Goal: Task Accomplishment & Management: Use online tool/utility

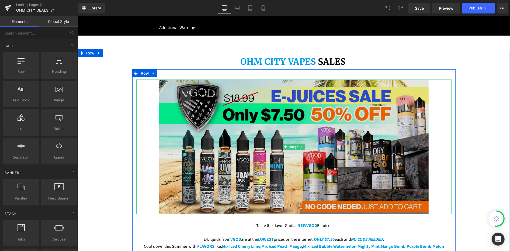
scroll to position [100, 0]
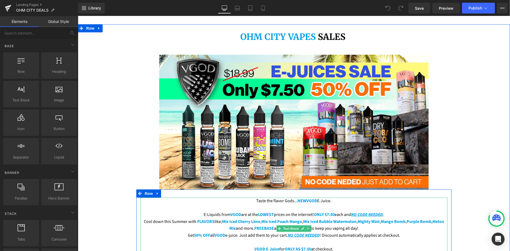
click at [349, 211] on p "E-Liquids from VGOD are at the LOWEST prices on the internet! ONLY $7.50 each a…" at bounding box center [293, 214] width 307 height 7
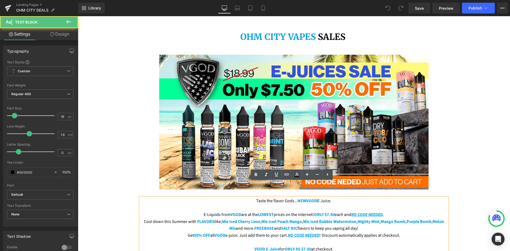
click at [348, 211] on p "E-Liquids from VGOD are at the LOWEST prices on the internet! ONLY $7.50 each a…" at bounding box center [293, 214] width 307 height 7
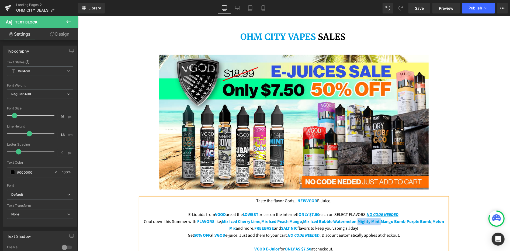
drag, startPoint x: 386, startPoint y: 205, endPoint x: 364, endPoint y: 206, distance: 22.6
click at [364, 218] on p "Cool down this Summer with FLAVORS like; Mix Iced Cherry Lime , Mix Iced Peach …" at bounding box center [293, 225] width 307 height 14
drag, startPoint x: 414, startPoint y: 206, endPoint x: 388, endPoint y: 204, distance: 25.6
click at [388, 218] on p "Cool down this Summer with FLAVORS like; Mix Iced Cherry Lime , Mix Iced Peach …" at bounding box center [293, 225] width 307 height 14
click at [209, 232] on p "Get 50% OFF all VGOD e-juice. Just add them to your cart. NO CODE NEEDED ! Disc…" at bounding box center [293, 235] width 307 height 7
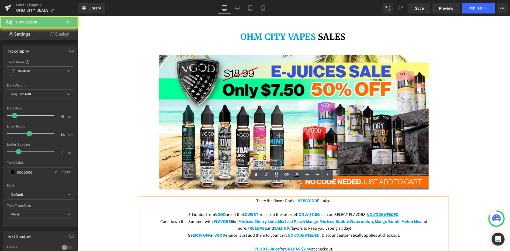
click at [209, 232] on p "Get 50% OFF all VGOD e-juice. Just add them to your cart. NO CODE NEEDED ! Disc…" at bounding box center [293, 235] width 307 height 7
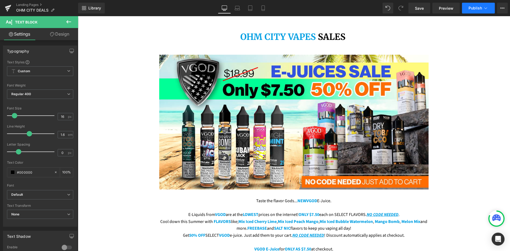
drag, startPoint x: 396, startPoint y: 0, endPoint x: 476, endPoint y: 12, distance: 80.5
click at [476, 12] on button "Publish" at bounding box center [478, 8] width 33 height 11
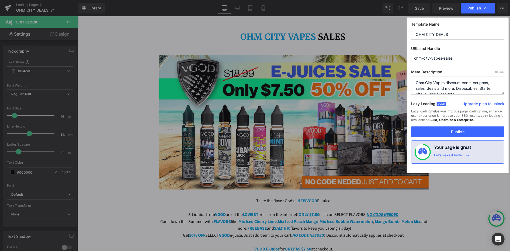
click at [476, 12] on div "Publish" at bounding box center [478, 8] width 34 height 11
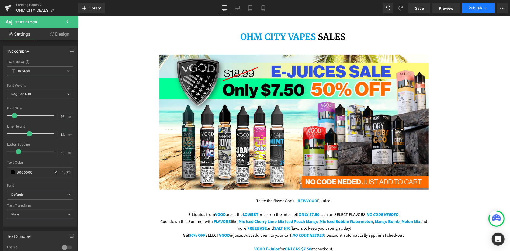
click at [475, 11] on button "Publish" at bounding box center [478, 8] width 33 height 11
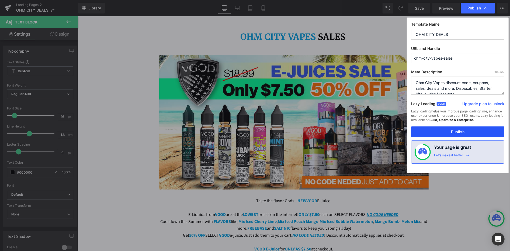
click at [466, 132] on button "Publish" at bounding box center [457, 131] width 93 height 11
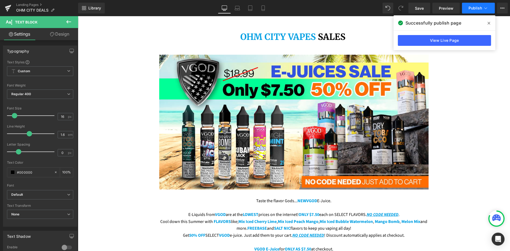
click at [482, 8] on span "Publish" at bounding box center [474, 8] width 13 height 4
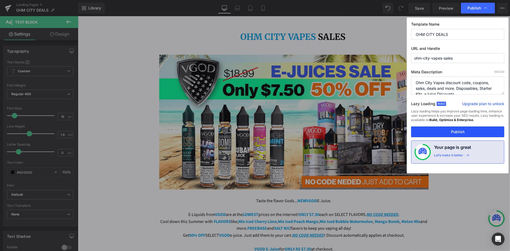
click at [457, 131] on button "Publish" at bounding box center [457, 131] width 93 height 11
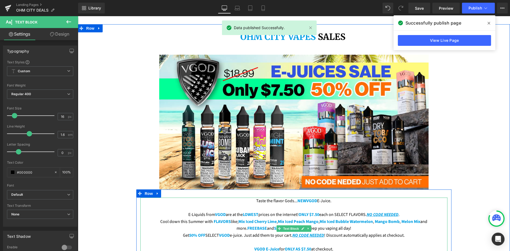
click at [326, 211] on p "E-Liquids from VGOD are at the LOWEST prices on the internet! ONLY $7.50 each o…" at bounding box center [293, 214] width 307 height 7
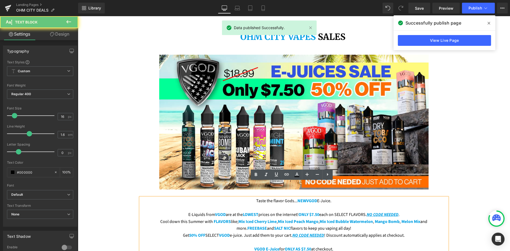
click at [326, 211] on p "E-Liquids from VGOD are at the LOWEST prices on the internet! ONLY $7.50 each o…" at bounding box center [293, 214] width 307 height 7
click at [324, 211] on p "E-Liquids from VGOD are at the LOWEST prices on the internet! ONLY $7.50 each o…" at bounding box center [293, 214] width 307 height 7
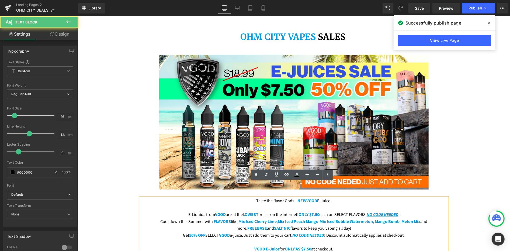
click at [326, 211] on p "E-Liquids from VGOD are at the LOWEST prices on the internet! ONLY $7.50 each o…" at bounding box center [293, 214] width 307 height 7
click at [328, 218] on span "Mix Iced Bubble Watermelon" at bounding box center [345, 221] width 53 height 6
click at [326, 211] on p "E-Liquids from VGOD are at the LOWEST prices on the internet! ONLY $7.50 each o…" at bounding box center [293, 214] width 307 height 7
click at [323, 211] on p "E-Liquids from VGOD are at the LOWEST prices on the internet! ONLY $7.50 each o…" at bounding box center [293, 214] width 307 height 7
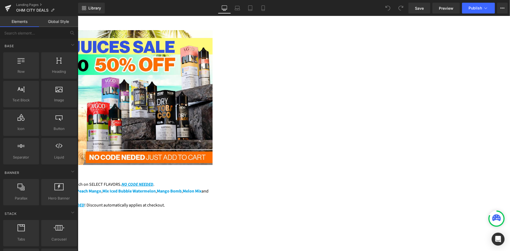
scroll to position [128, 0]
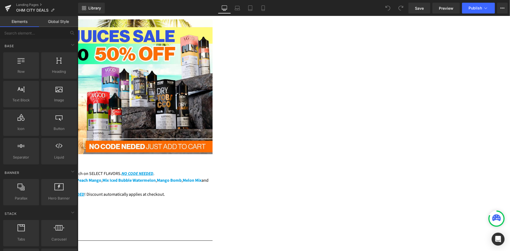
click at [212, 171] on p "E-Liquids from VGOD are at the LOWEST prices on the internet! ONLY $7.50 each o…" at bounding box center [77, 173] width 269 height 7
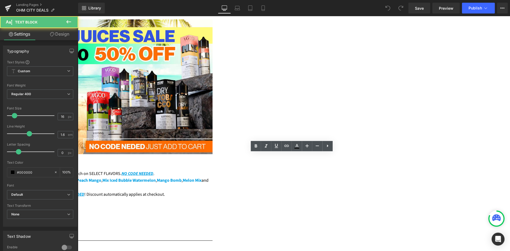
click at [212, 170] on p "E-Liquids from VGOD are at the LOWEST prices on the internet! ONLY $7.50 each o…" at bounding box center [77, 173] width 269 height 7
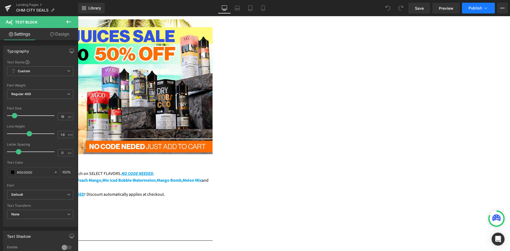
click at [479, 10] on button "Publish" at bounding box center [478, 8] width 33 height 11
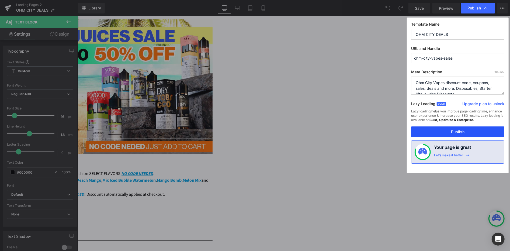
click at [444, 130] on button "Publish" at bounding box center [457, 131] width 93 height 11
